Goal: Check status

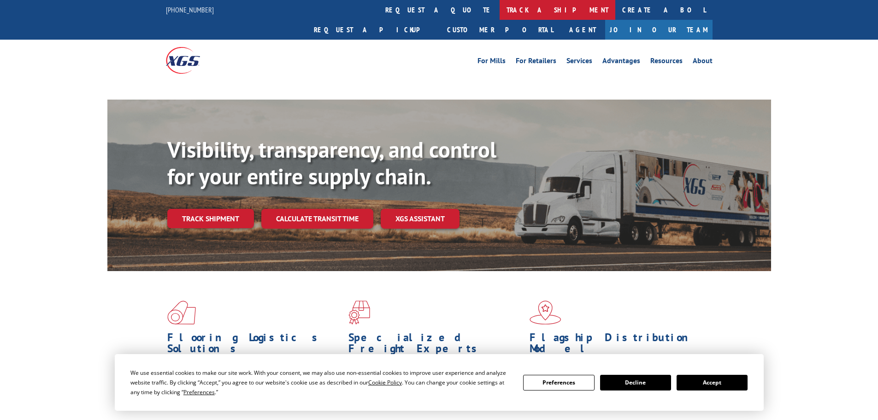
click at [500, 10] on link "track a shipment" at bounding box center [558, 10] width 116 height 20
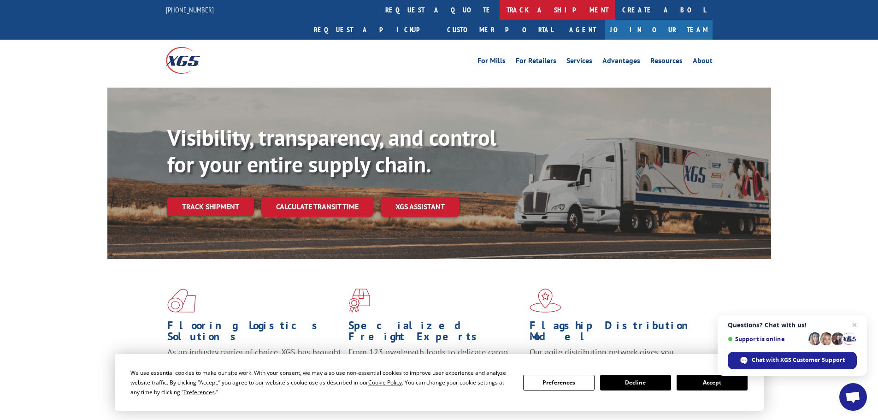
click at [500, 8] on link "track a shipment" at bounding box center [558, 10] width 116 height 20
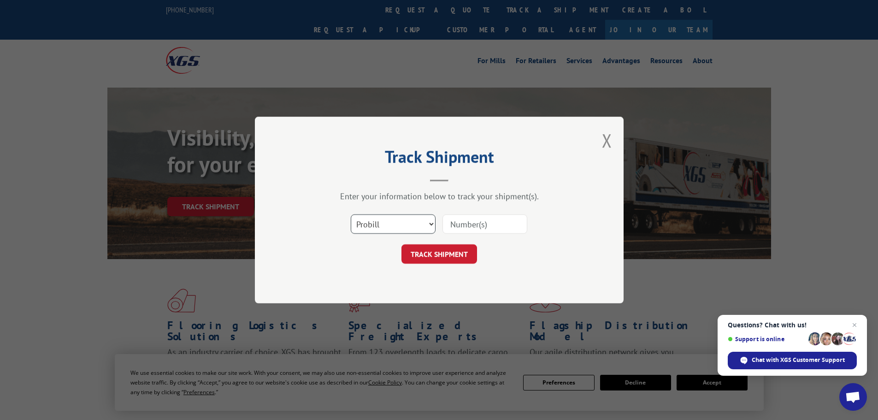
click at [394, 225] on select "Select category... Probill BOL PO" at bounding box center [393, 223] width 85 height 19
select select "bol"
click at [351, 214] on select "Select category... Probill BOL PO" at bounding box center [393, 223] width 85 height 19
click at [461, 228] on input at bounding box center [485, 223] width 85 height 19
paste input "970310"
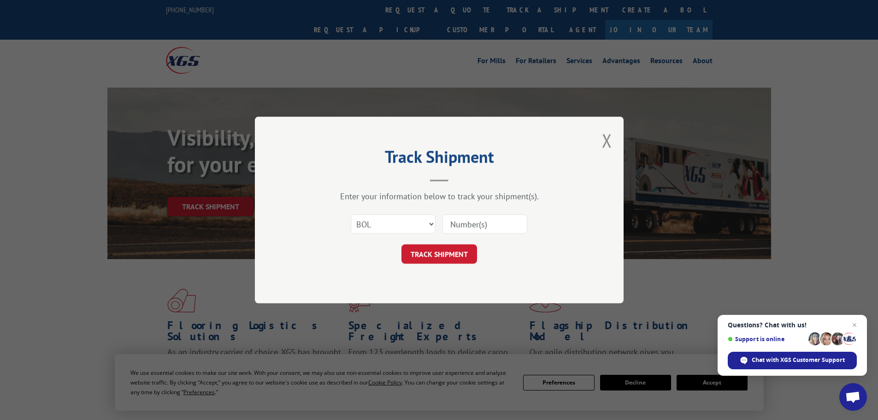
type input "970310"
click button "TRACK SHIPMENT" at bounding box center [440, 253] width 76 height 19
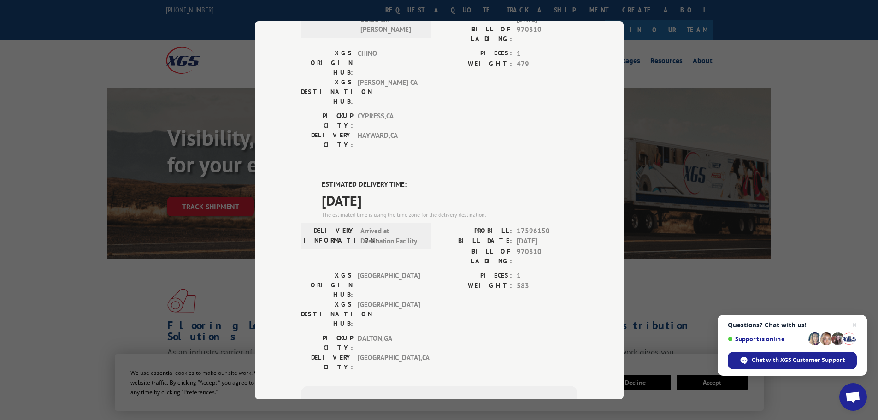
scroll to position [338, 0]
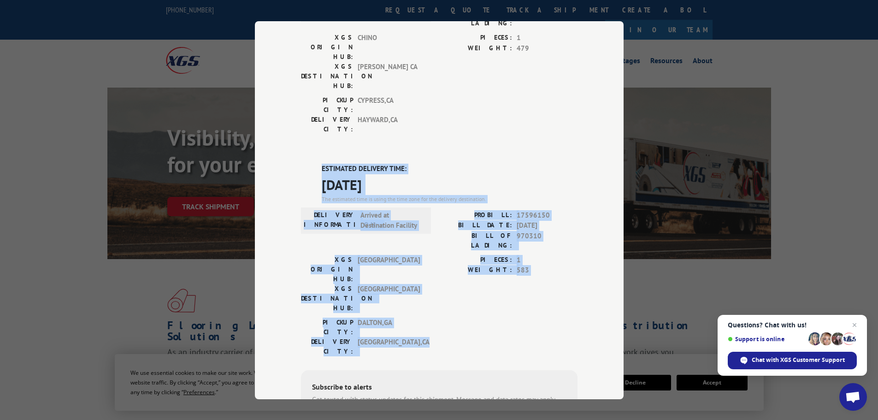
drag, startPoint x: 318, startPoint y: 59, endPoint x: 420, endPoint y: 191, distance: 166.5
click at [420, 191] on div "ESTIMATED DELIVERY TIME: [DATE] The estimated time is using the time zone for t…" at bounding box center [439, 329] width 277 height 331
copy div "ESTIMATED DELIVERY TIME: [DATE] The estimated time is using the time zone for t…"
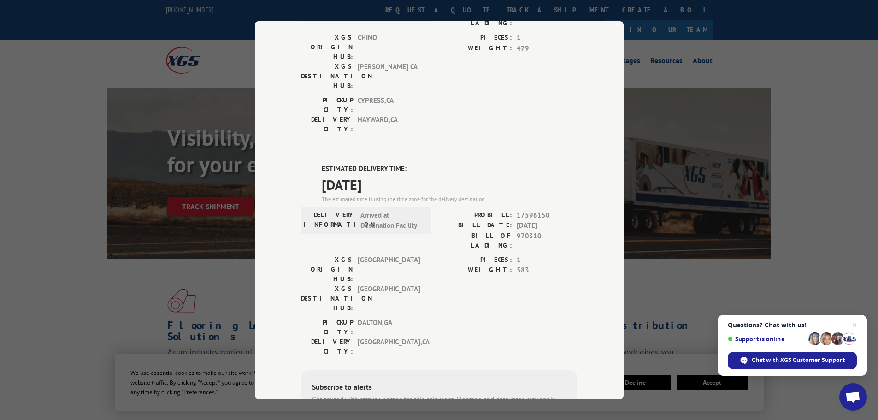
drag, startPoint x: 689, startPoint y: 260, endPoint x: 683, endPoint y: 199, distance: 61.6
click at [689, 257] on div "Track Shipment DELIVERED DELIVERY INFORMATION: [DATE] 11:00 am [PERSON_NAME]: 1…" at bounding box center [439, 210] width 878 height 420
